Goal: Task Accomplishment & Management: Manage account settings

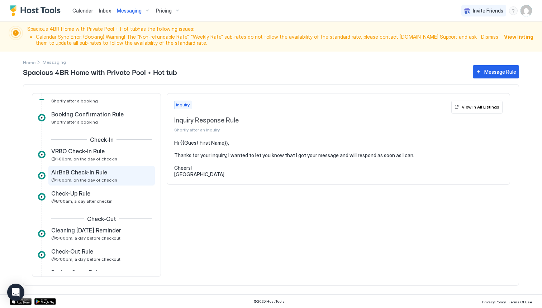
scroll to position [178, 0]
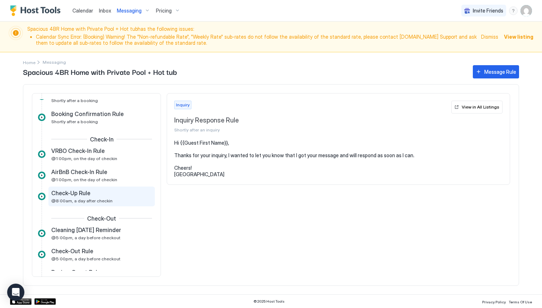
click at [91, 198] on div "Check-Up Rule @8:00am, a day after checkin" at bounding box center [96, 197] width 91 height 14
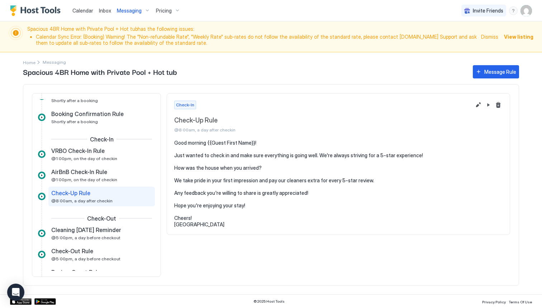
click at [147, 8] on div "Messaging" at bounding box center [133, 11] width 39 height 12
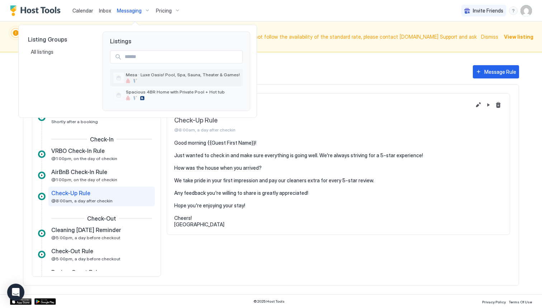
click at [151, 80] on div at bounding box center [183, 81] width 114 height 4
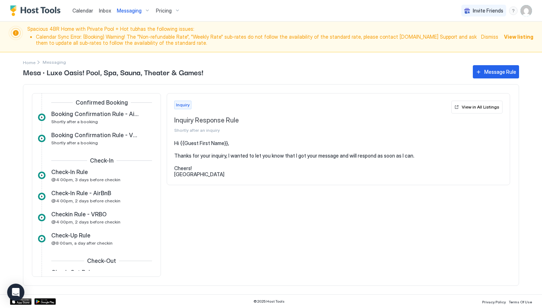
scroll to position [159, 0]
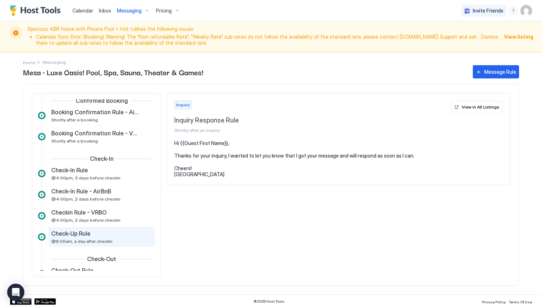
click at [97, 243] on span "@8:00am, a day after checkin" at bounding box center [81, 241] width 61 height 5
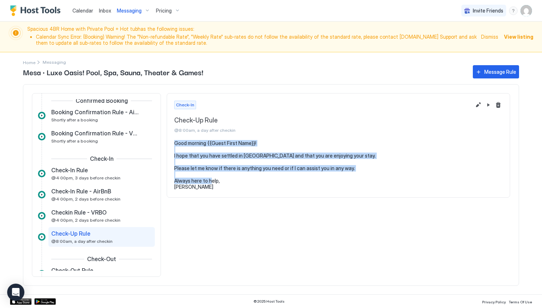
drag, startPoint x: 175, startPoint y: 144, endPoint x: 218, endPoint y: 186, distance: 60.6
click at [218, 186] on pre "Good morning {{Guest First Name}}! I hope that you have settled in [GEOGRAPHIC_…" at bounding box center [338, 165] width 328 height 50
copy pre "Good morning {{Guest First Name}}! I hope that you have settled in [GEOGRAPHIC_…"
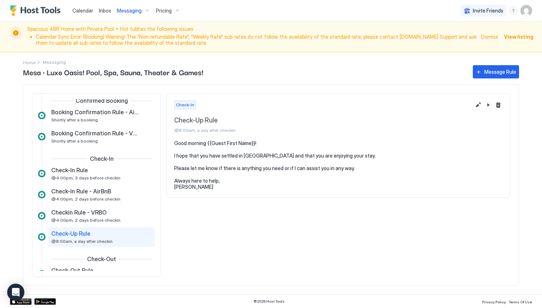
click at [225, 172] on pre "Good morning {{Guest First Name}}! I hope that you have settled in [GEOGRAPHIC_…" at bounding box center [338, 165] width 328 height 50
click at [477, 104] on button "Edit message rule" at bounding box center [478, 105] width 9 height 9
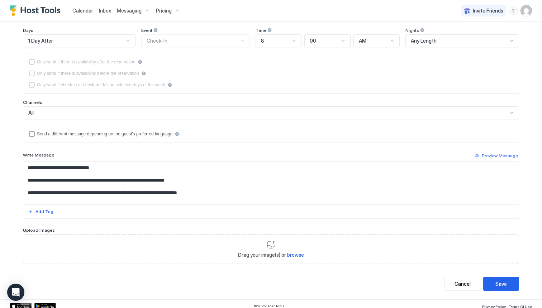
scroll to position [121, 0]
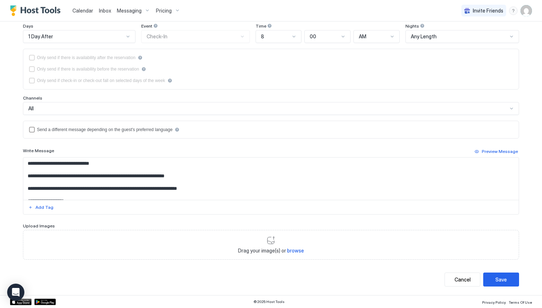
click at [218, 189] on textarea "**********" at bounding box center [270, 179] width 495 height 42
paste textarea "**********"
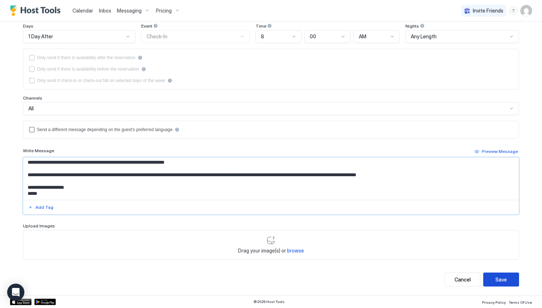
type textarea "**********"
click at [506, 280] on div "Save" at bounding box center [500, 280] width 11 height 8
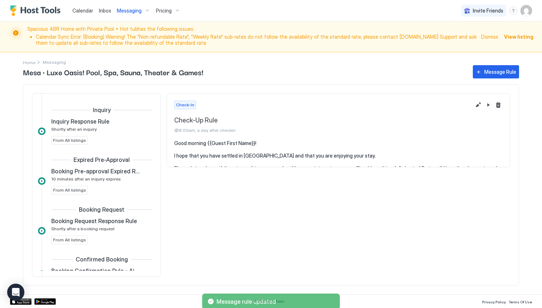
scroll to position [211, 0]
